Goal: Transaction & Acquisition: Download file/media

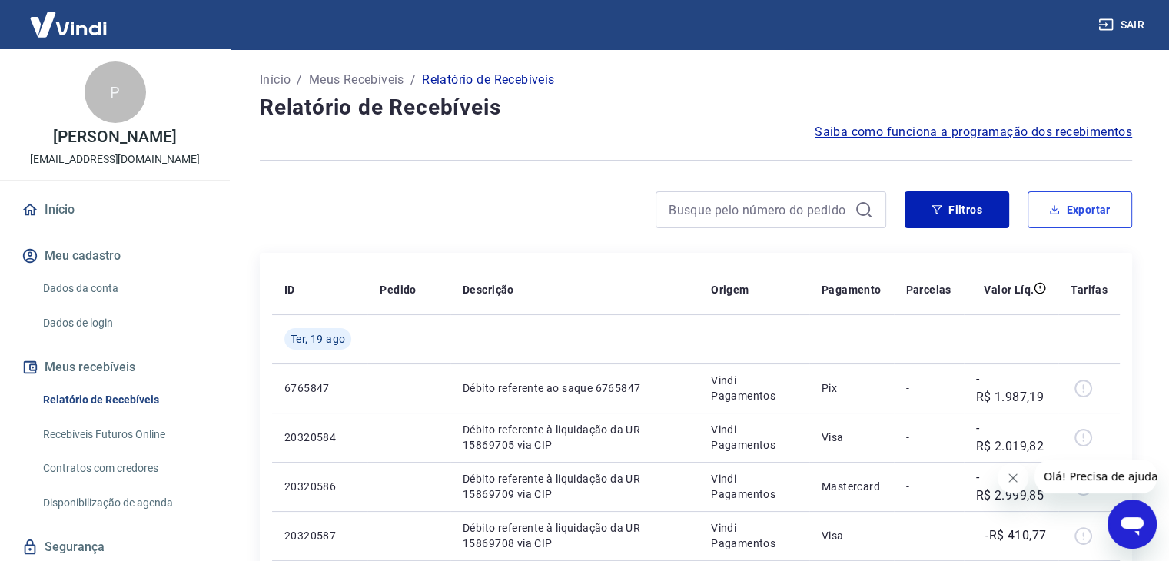
drag, startPoint x: 1065, startPoint y: 211, endPoint x: 813, endPoint y: 284, distance: 262.6
click at [1066, 211] on button "Exportar" at bounding box center [1080, 209] width 105 height 37
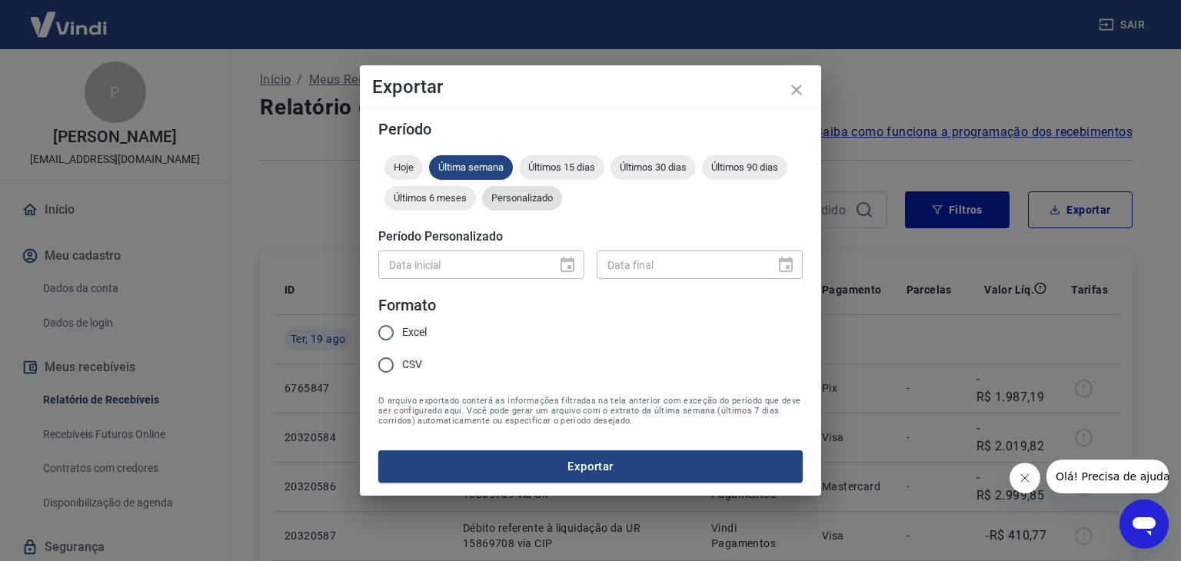
click at [512, 195] on span "Personalizado" at bounding box center [522, 198] width 80 height 12
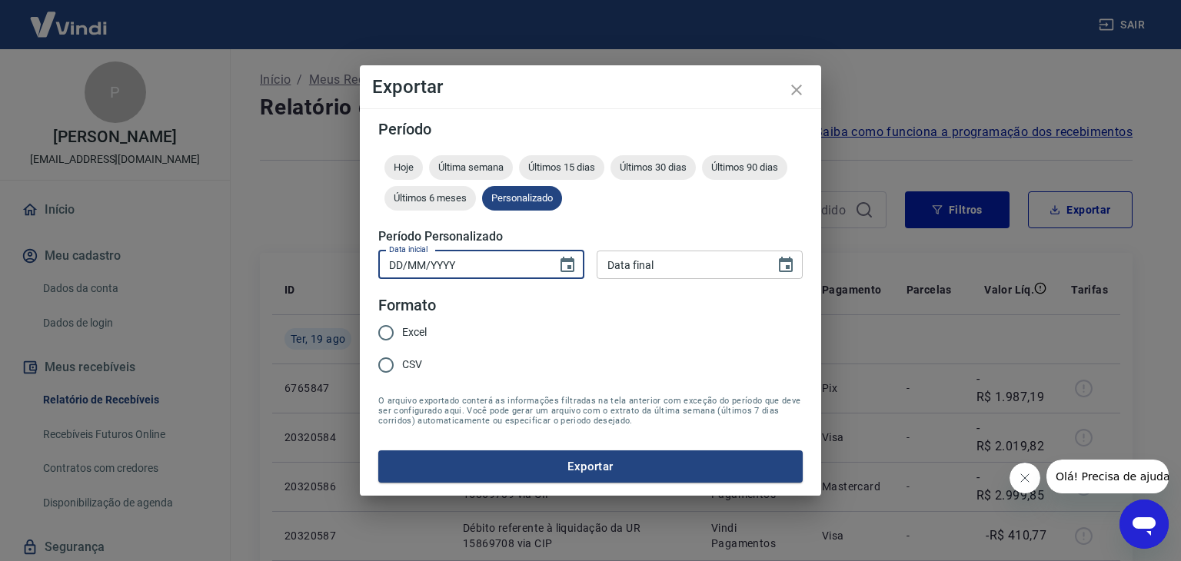
click at [496, 275] on input "DD/MM/YYYY" at bounding box center [462, 265] width 168 height 28
type input "[DATE]"
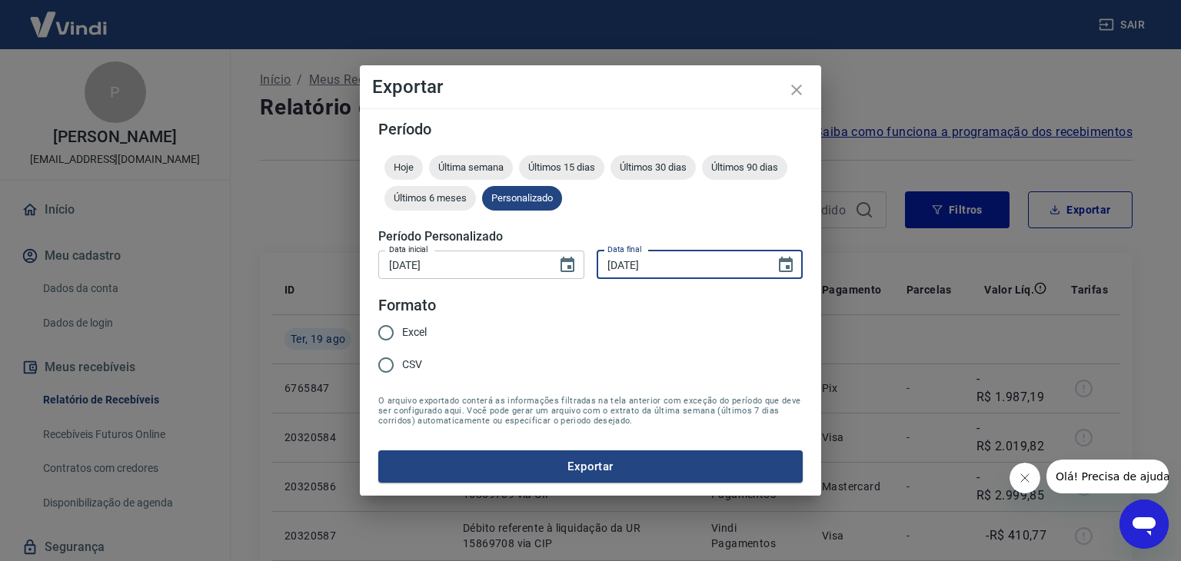
type input "[DATE]"
click at [385, 328] on input "Excel" at bounding box center [386, 333] width 32 height 32
radio input "true"
drag, startPoint x: 498, startPoint y: 477, endPoint x: 505, endPoint y: 471, distance: 8.8
click at [499, 477] on button "Exportar" at bounding box center [590, 467] width 424 height 32
